Goal: Task Accomplishment & Management: Manage account settings

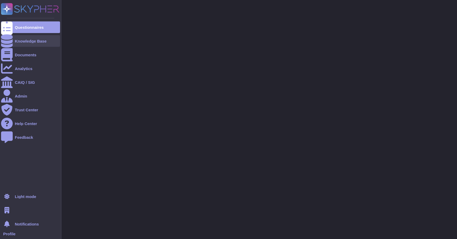
click at [12, 41] on div at bounding box center [7, 41] width 12 height 12
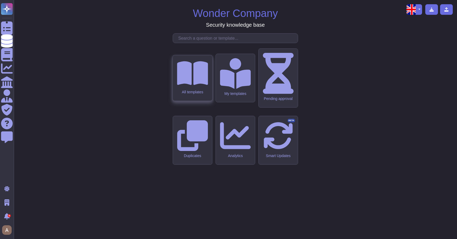
click at [190, 85] on icon at bounding box center [192, 73] width 31 height 24
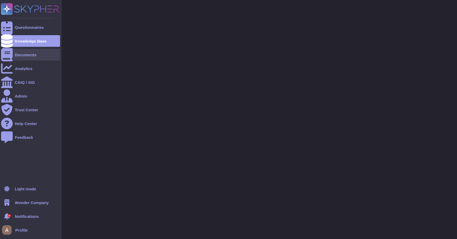
click at [20, 52] on div "Documents" at bounding box center [30, 55] width 59 height 12
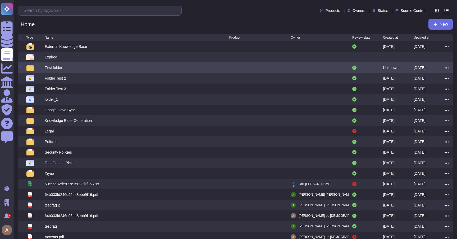
click at [447, 70] on icon at bounding box center [446, 68] width 4 height 5
click at [428, 86] on link "Edit" at bounding box center [427, 83] width 42 height 7
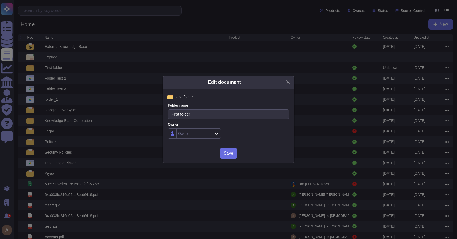
click at [204, 136] on div "Owner" at bounding box center [194, 134] width 34 height 10
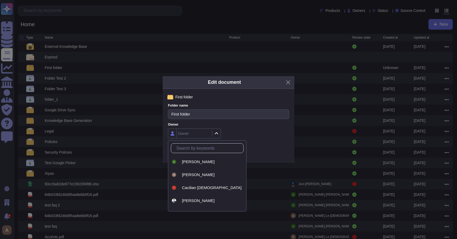
click at [231, 124] on label "Owner" at bounding box center [228, 124] width 121 height 3
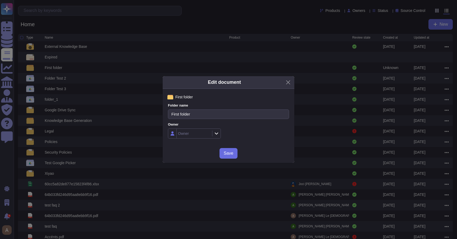
click at [253, 89] on div "First folder Folder name First folder Owner Owner" at bounding box center [229, 116] width 132 height 55
click at [355, 59] on div "Edit document First folder Folder name First folder Owner Owner Save" at bounding box center [228, 119] width 457 height 239
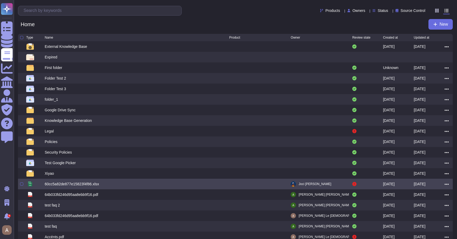
click at [448, 186] on span at bounding box center [446, 184] width 4 height 4
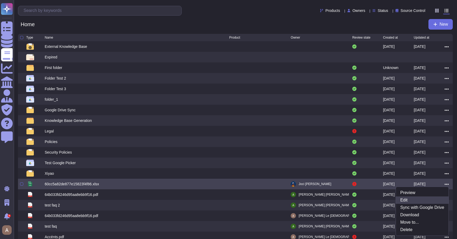
click at [427, 202] on link "Edit" at bounding box center [422, 199] width 52 height 7
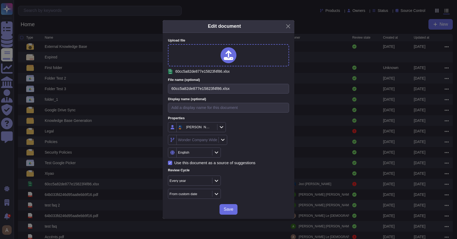
click at [346, 171] on div "Edit document Upload file xlsx 60cc5a82de877e15823f4f86.xlsx File name (optiona…" at bounding box center [228, 119] width 457 height 239
